Goal: Information Seeking & Learning: Check status

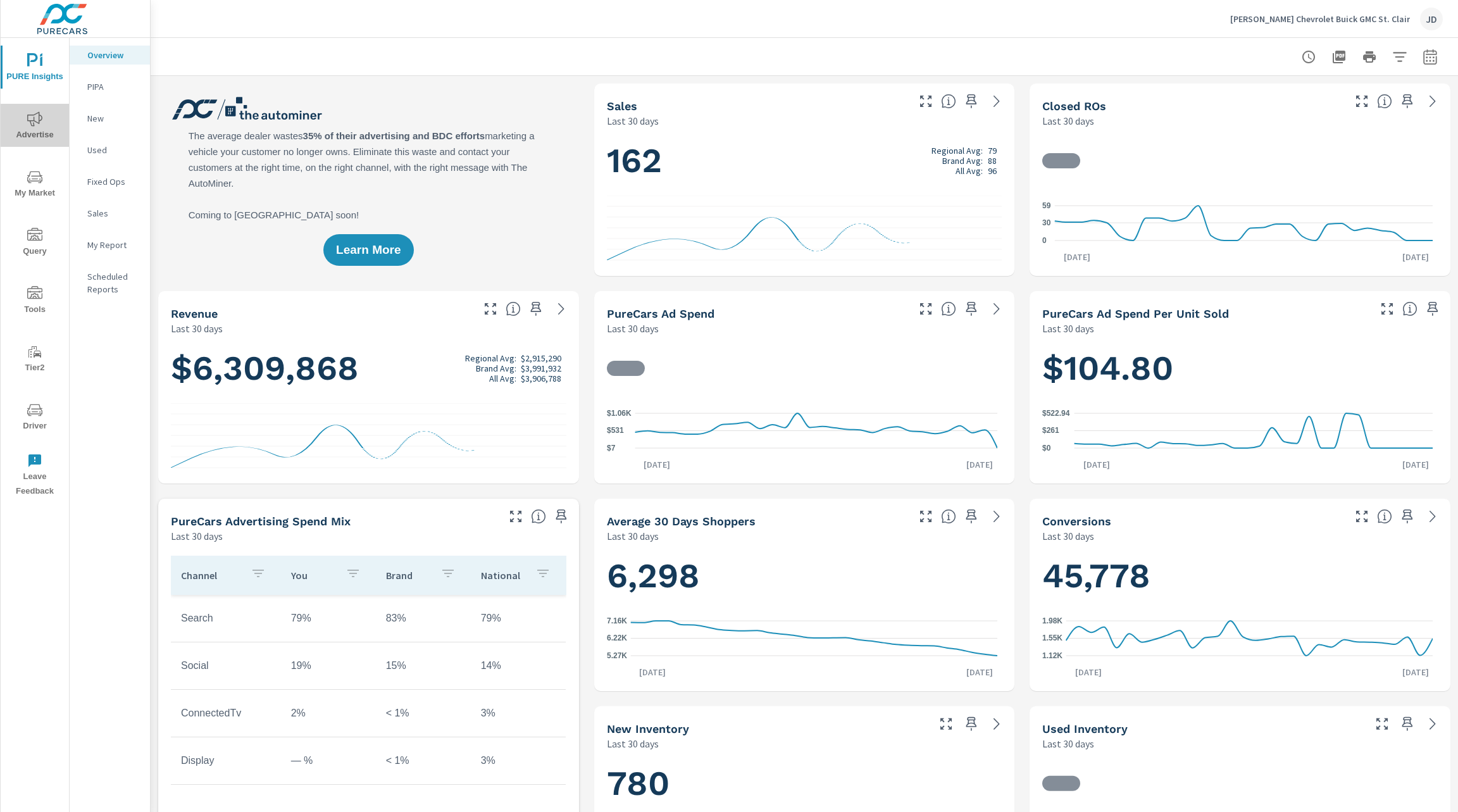
click at [36, 117] on icon "nav menu" at bounding box center [34, 119] width 15 height 15
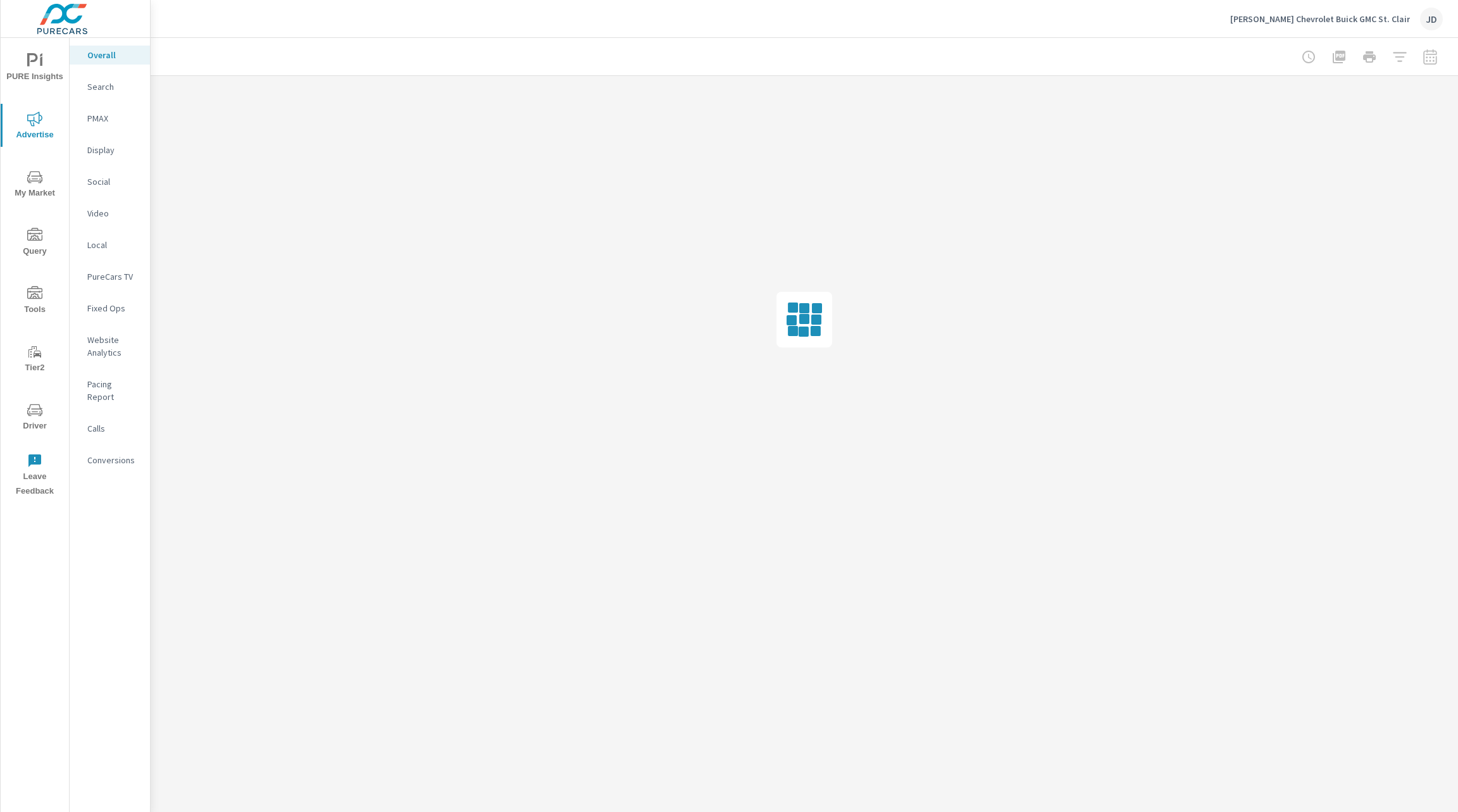
click at [115, 272] on p "PureCars TV" at bounding box center [114, 277] width 53 height 13
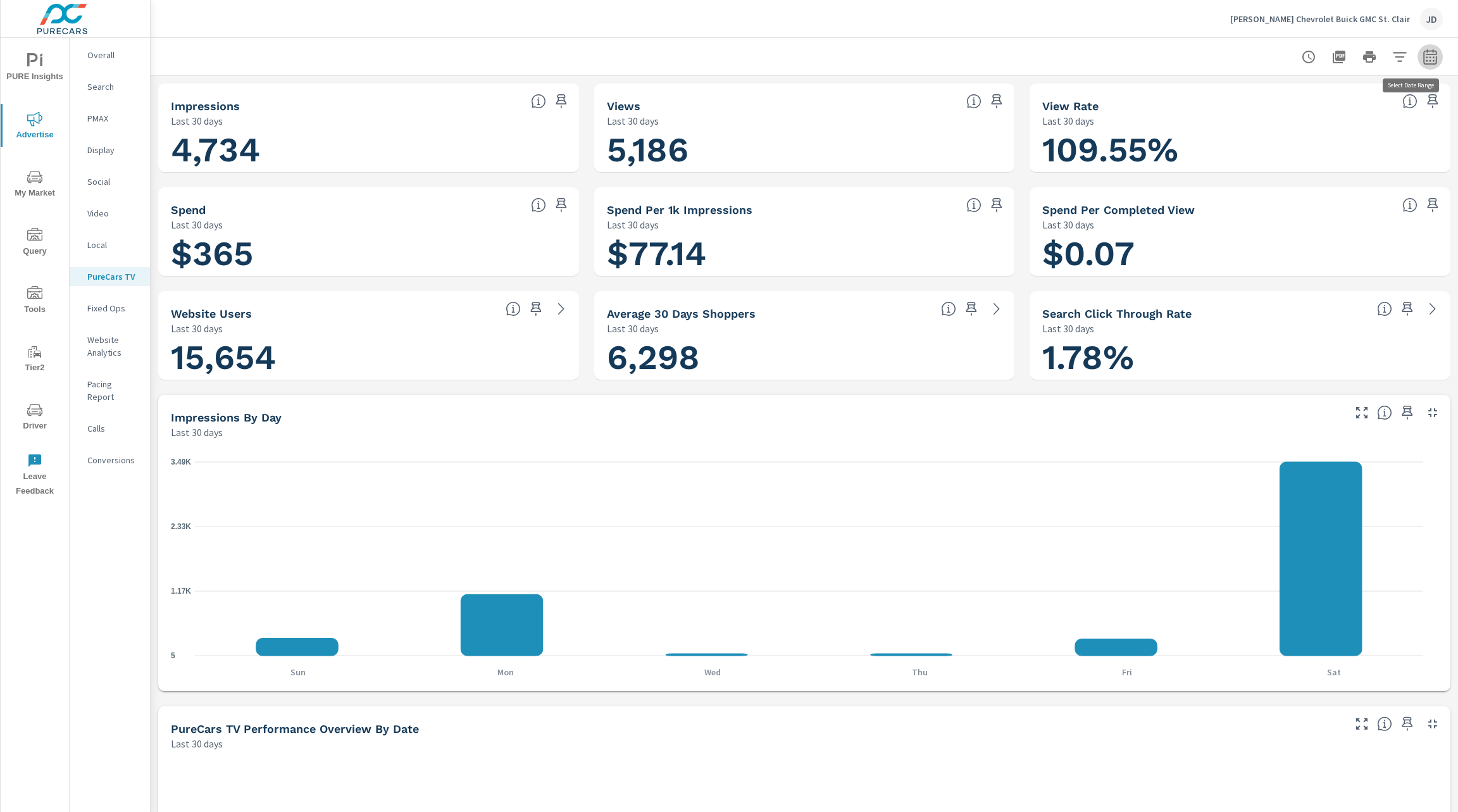
click at [1418, 62] on button "button" at bounding box center [1430, 57] width 25 height 25
select select "Last 30 days"
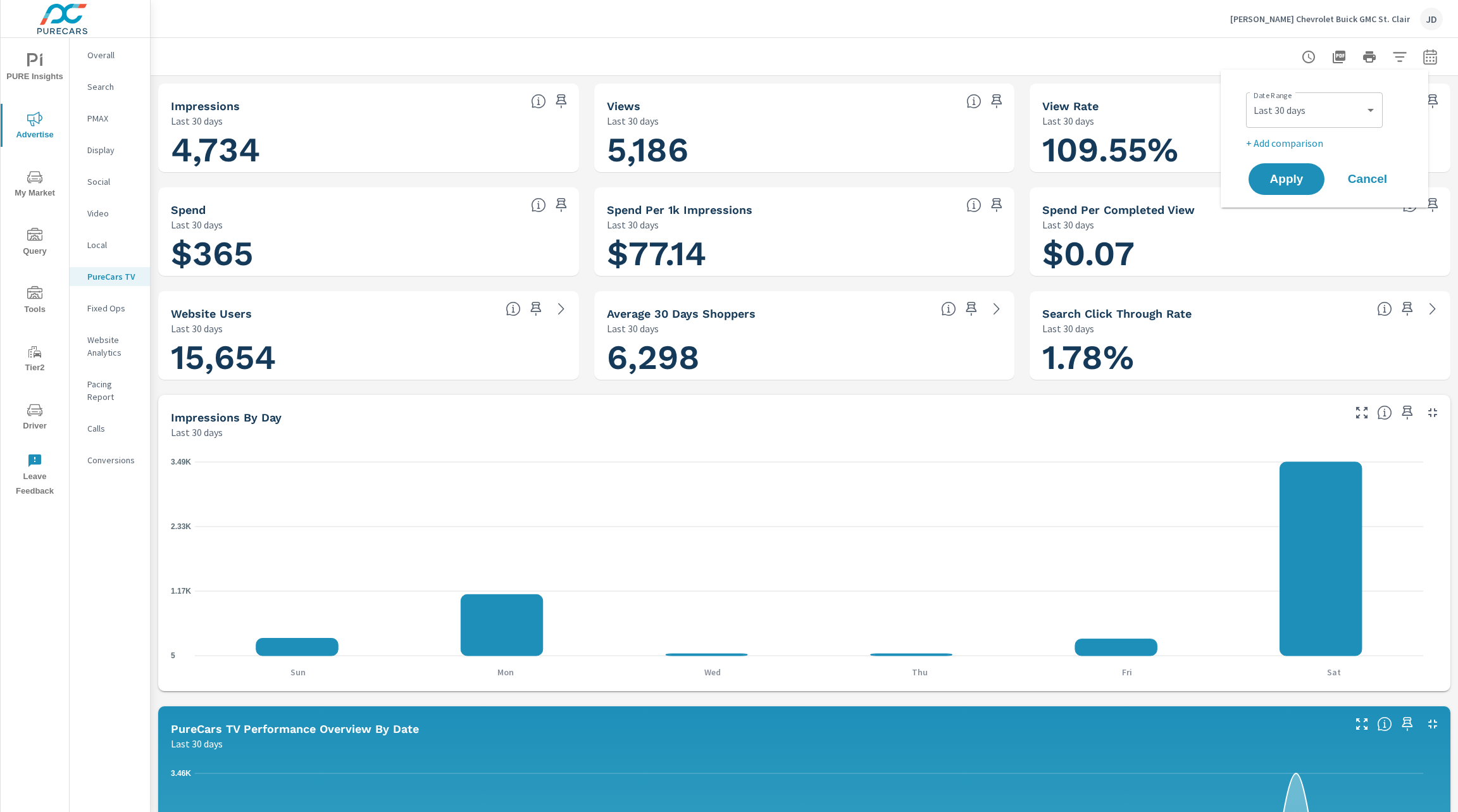
click at [1213, 47] on div at bounding box center [804, 56] width 1277 height 37
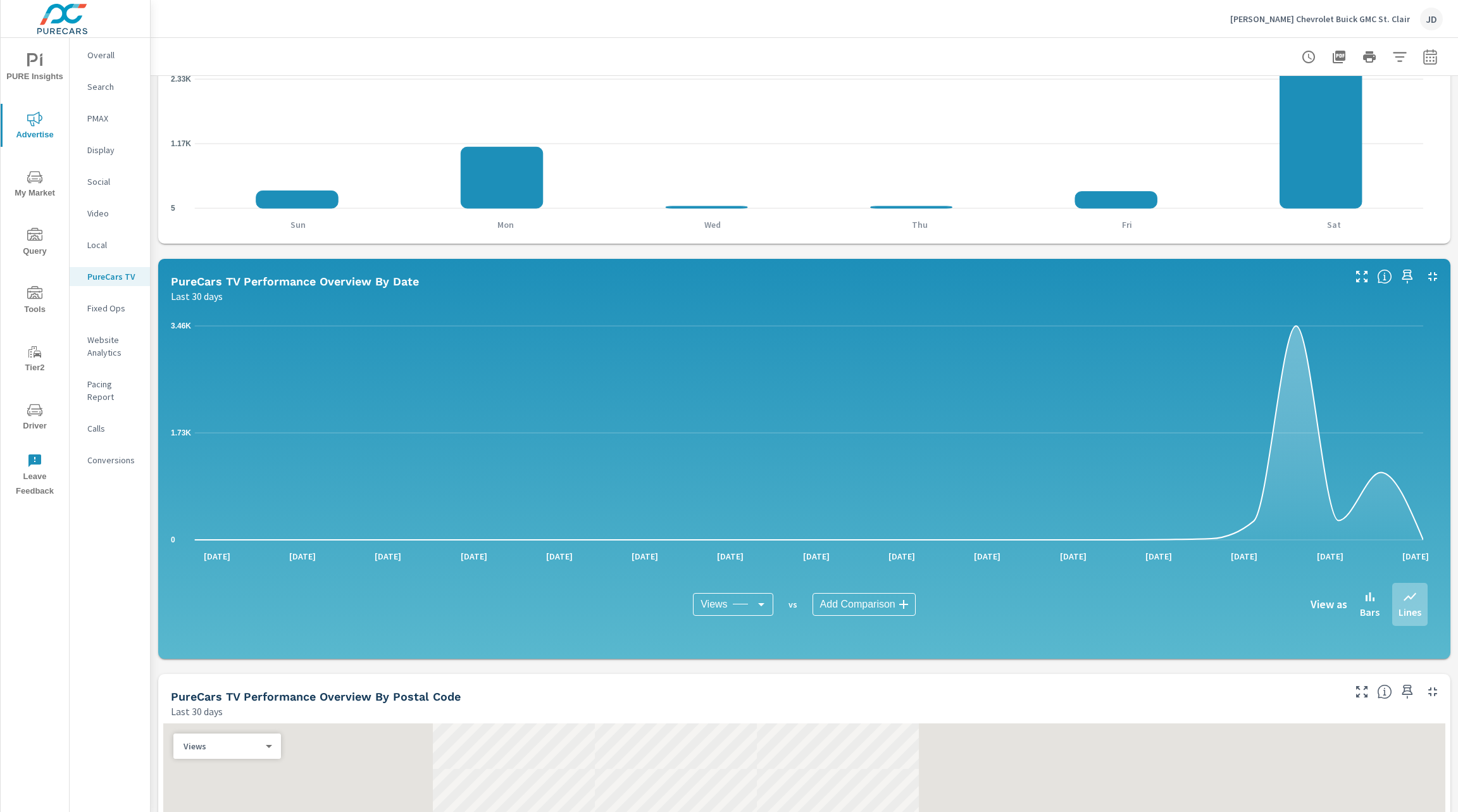
scroll to position [581, 0]
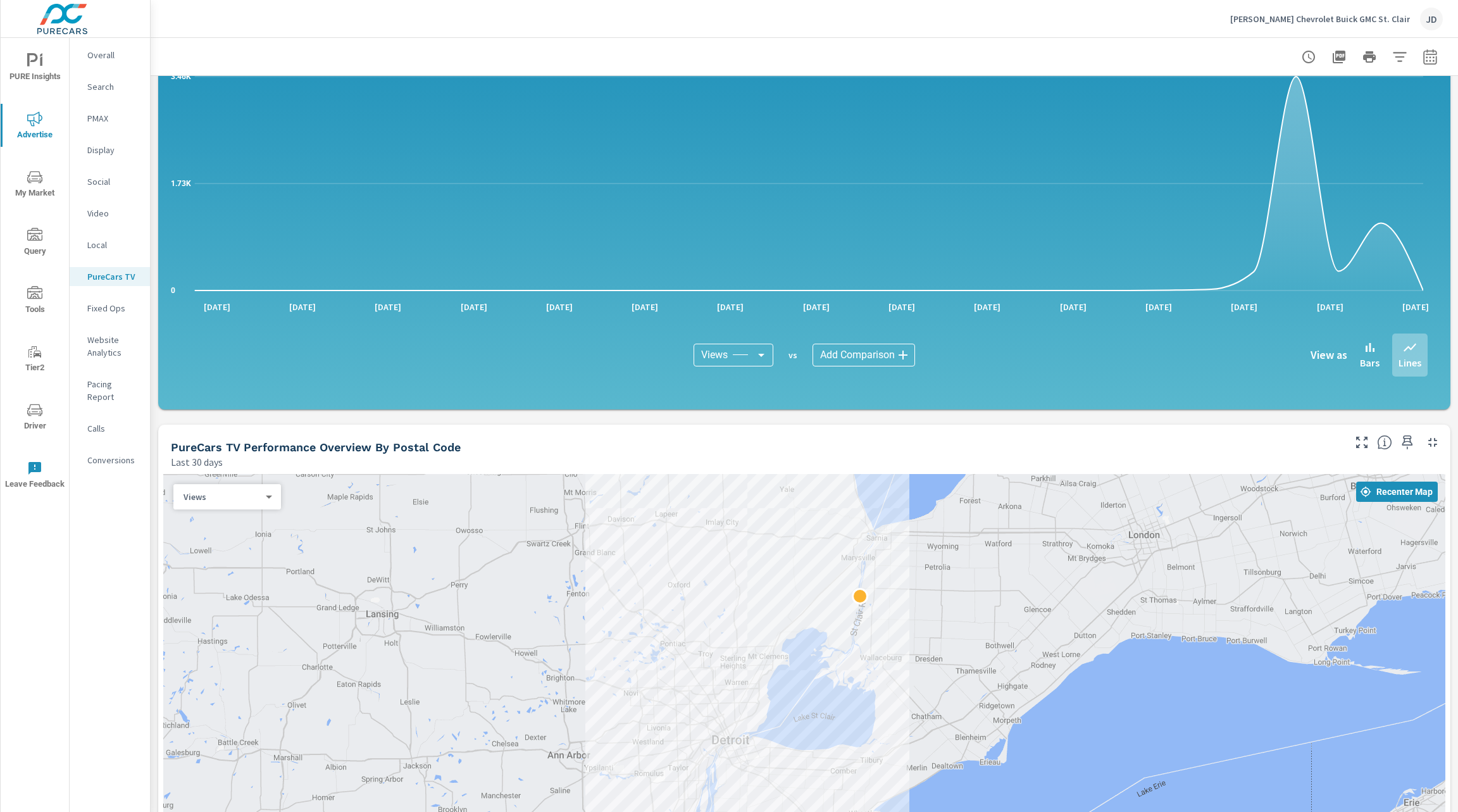
scroll to position [698, 0]
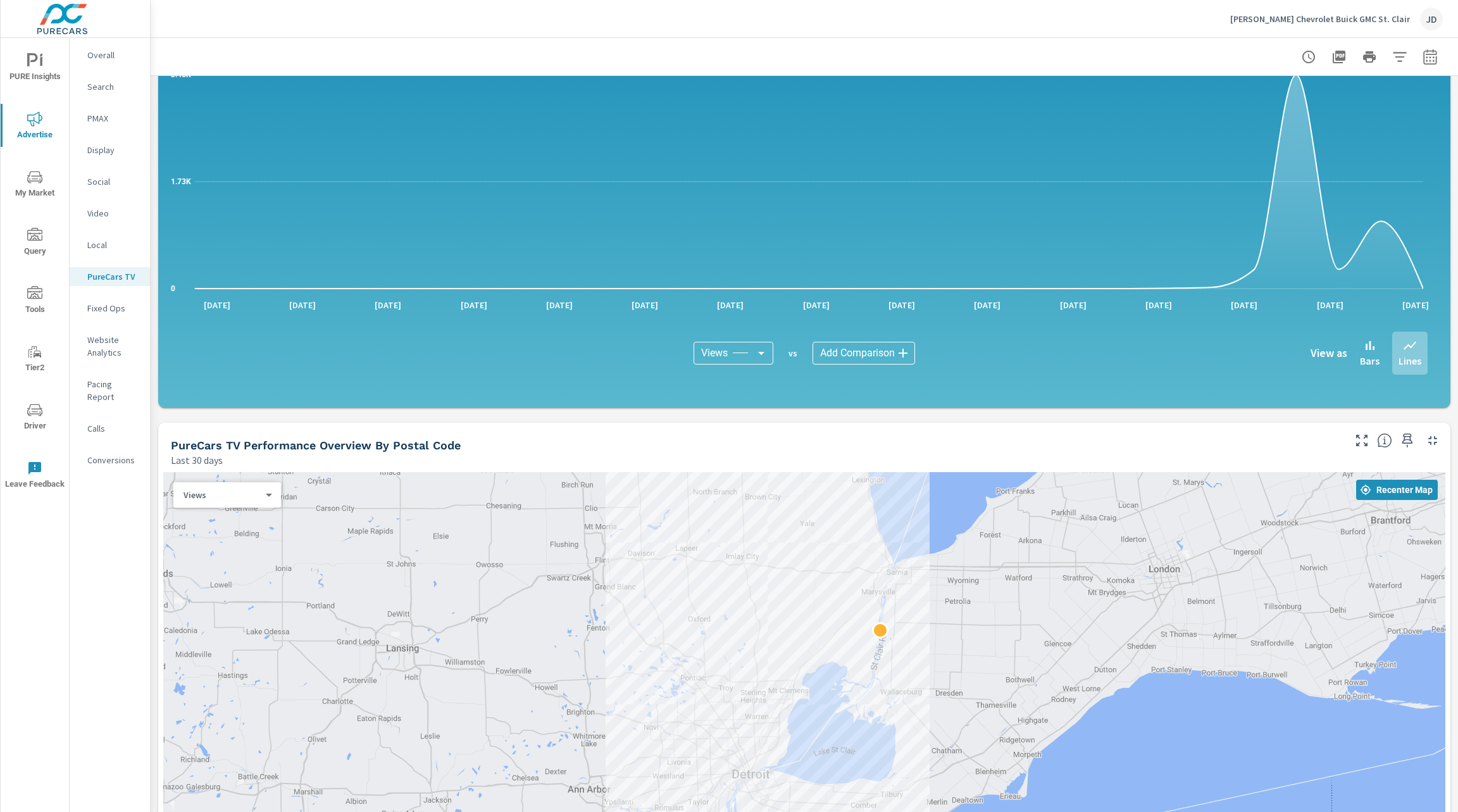
drag, startPoint x: 822, startPoint y: 556, endPoint x: 847, endPoint y: 597, distance: 48.0
click at [847, 597] on div at bounding box center [804, 677] width 1282 height 410
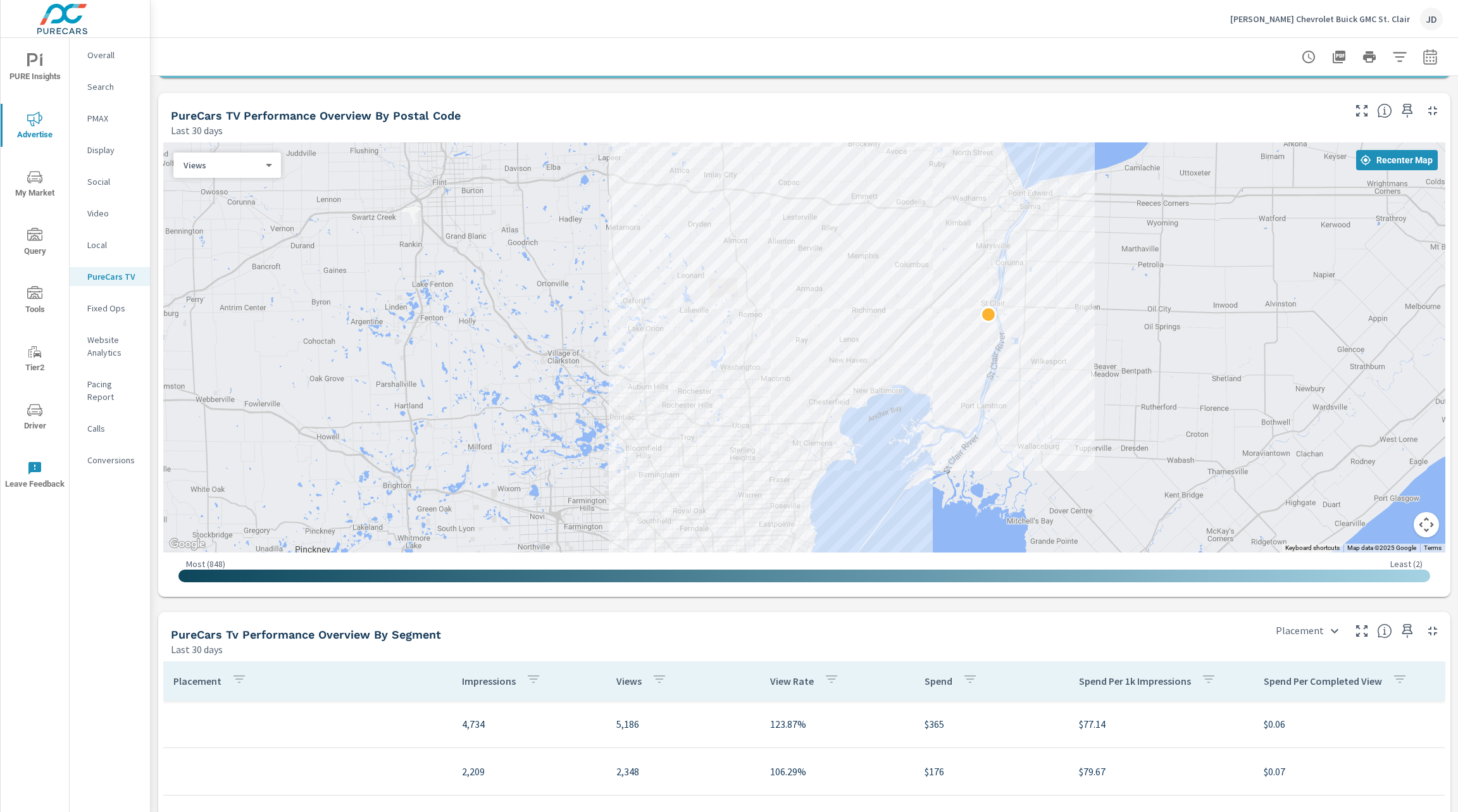
scroll to position [1032, 0]
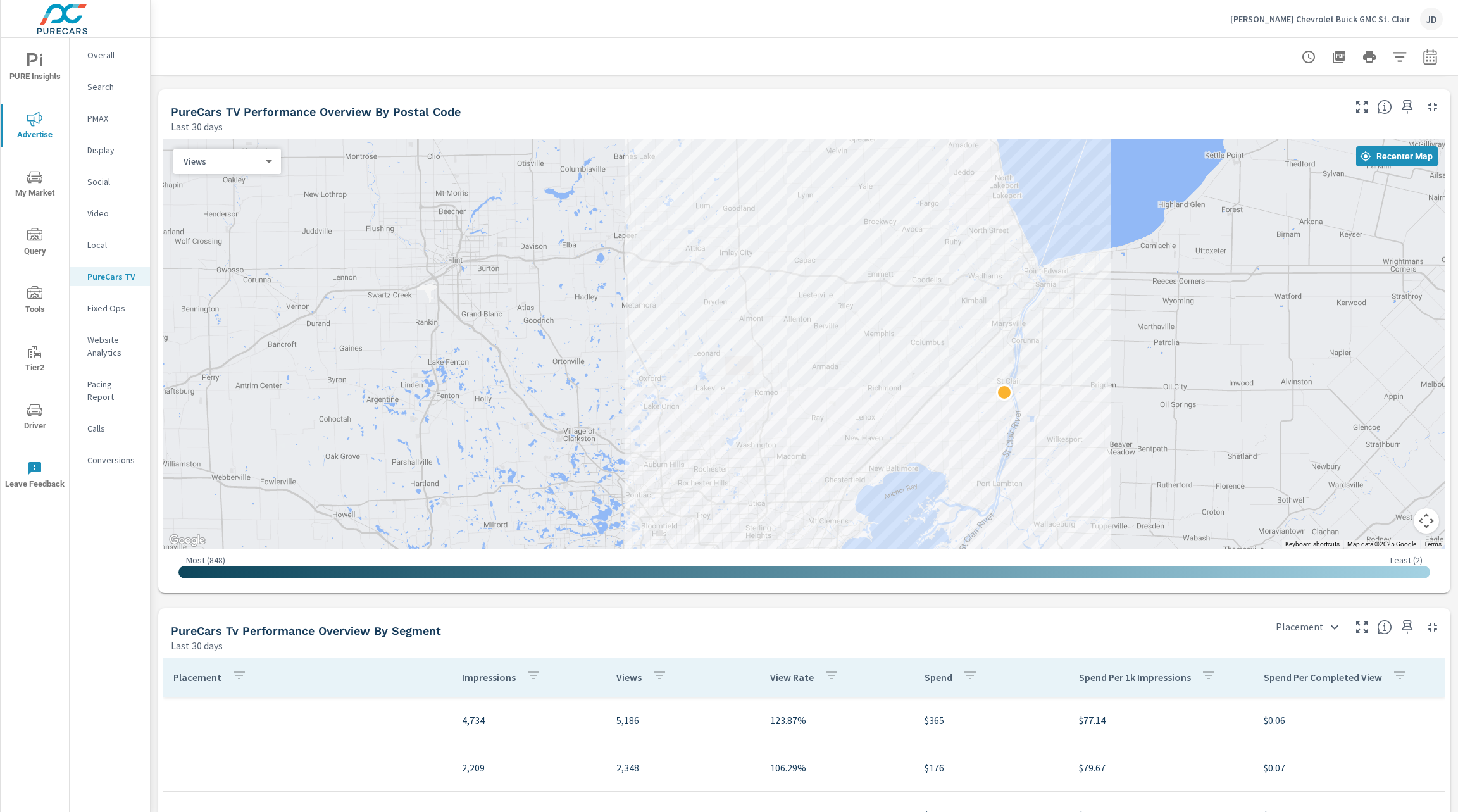
drag, startPoint x: 838, startPoint y: 360, endPoint x: 855, endPoint y: 448, distance: 89.6
click at [855, 448] on div at bounding box center [1307, 749] width 972 height 648
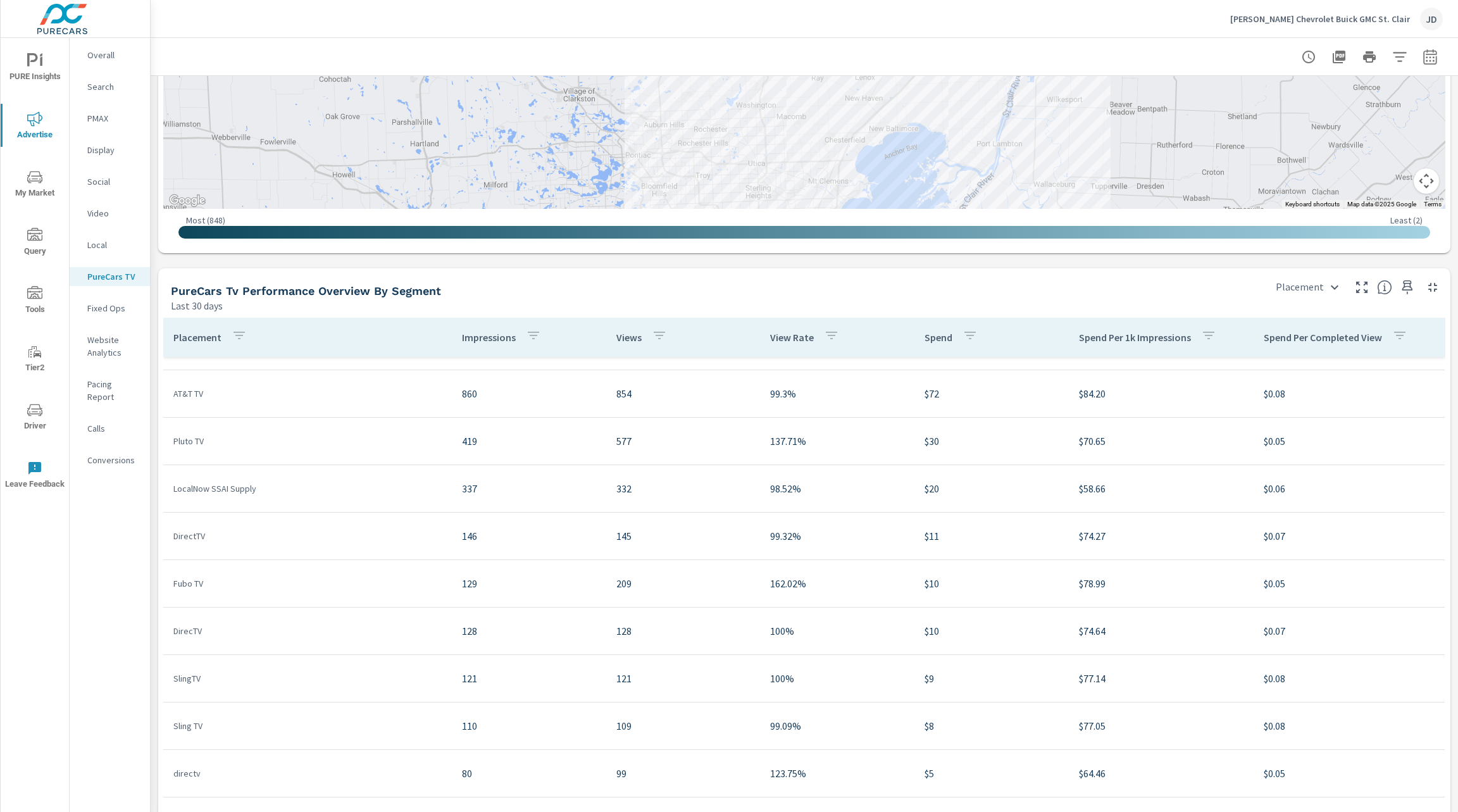
scroll to position [1372, 0]
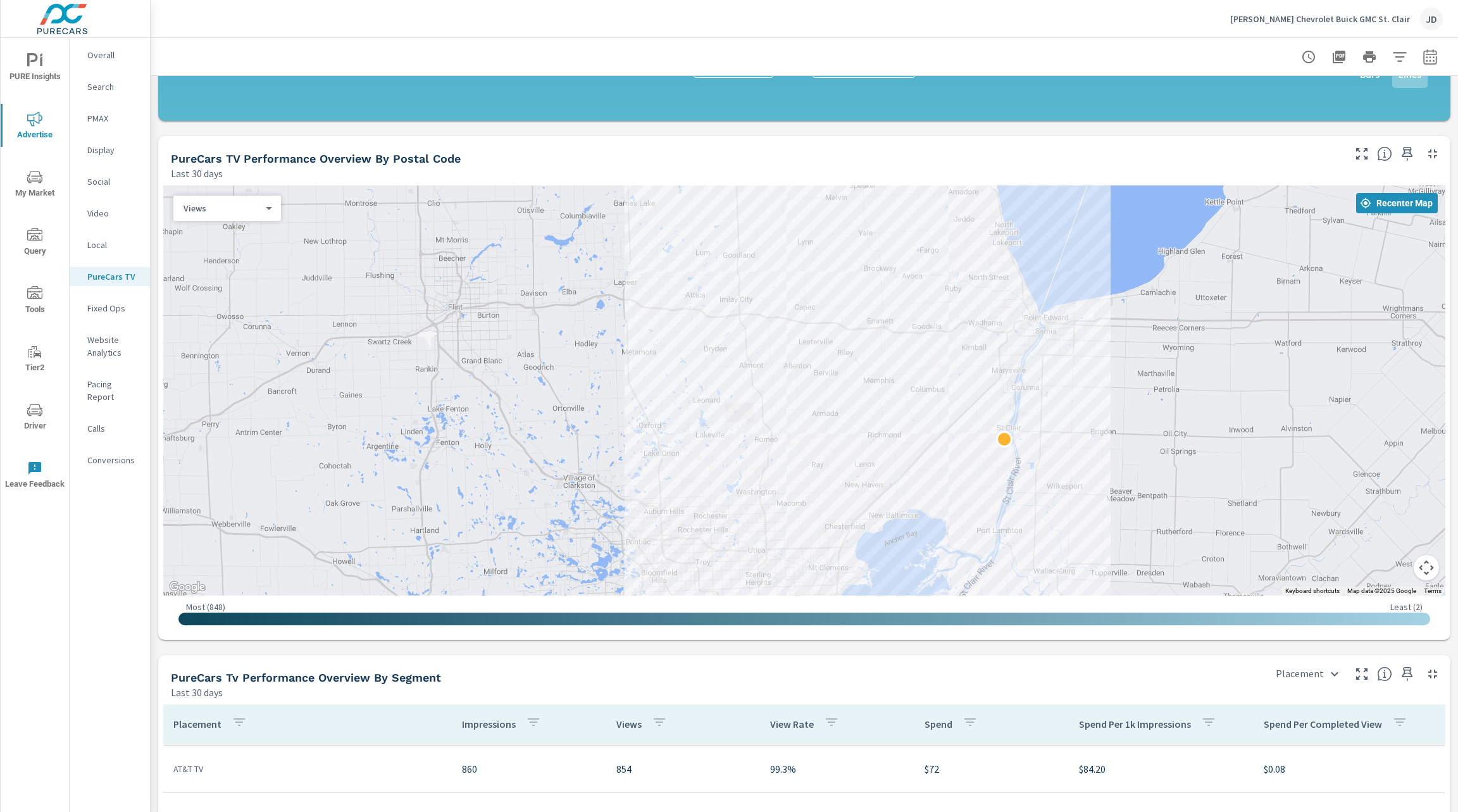
scroll to position [984, 0]
